Goal: Task Accomplishment & Management: Complete application form

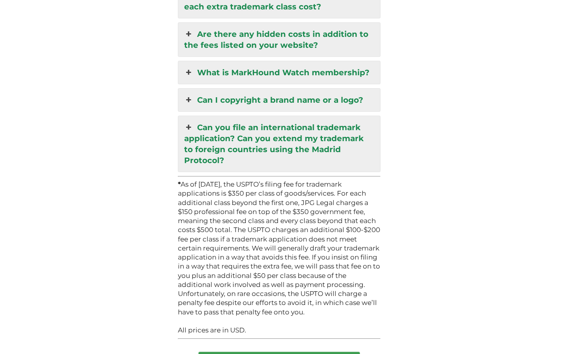
scroll to position [2121, 0]
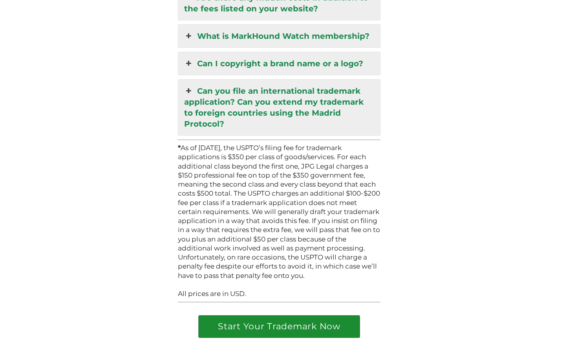
click at [310, 316] on link "Start Your Trademark Now" at bounding box center [279, 327] width 161 height 22
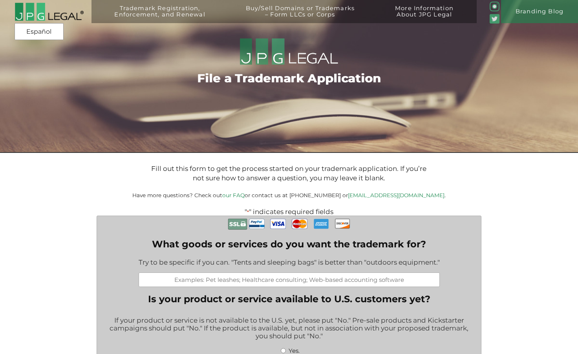
drag, startPoint x: 13, startPoint y: 307, endPoint x: 512, endPoint y: 225, distance: 505.6
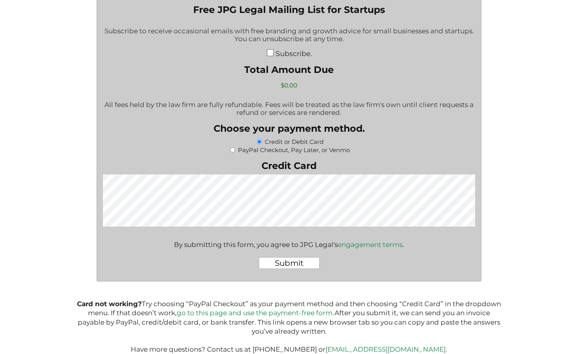
scroll to position [1289, 0]
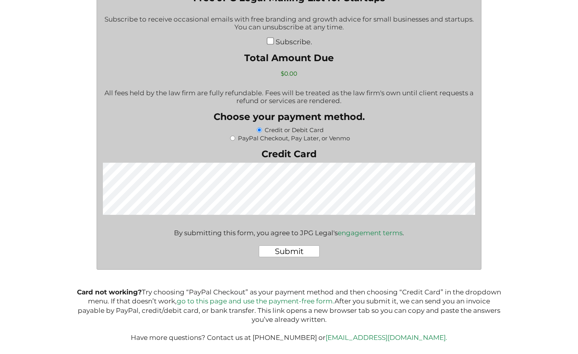
click at [383, 232] on link "engagement terms" at bounding box center [370, 233] width 65 height 8
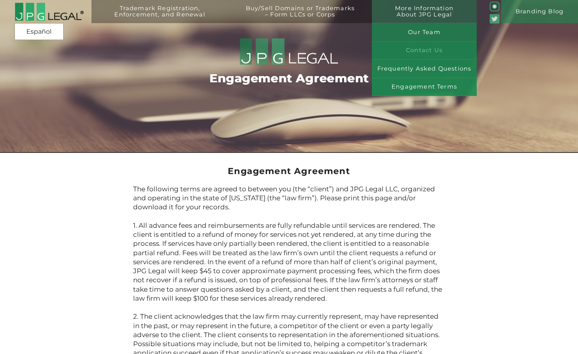
click at [420, 51] on link "Contact Us" at bounding box center [424, 51] width 105 height 18
